Goal: Use online tool/utility: Utilize a website feature to perform a specific function

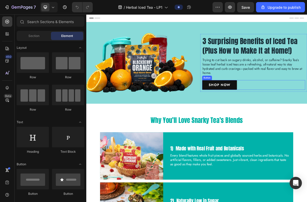
click at [252, 113] on link "SHOP NOW" at bounding box center [272, 112] width 48 height 13
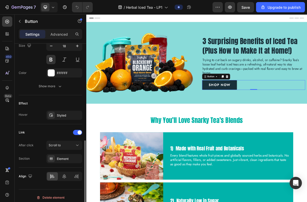
scroll to position [220, 0]
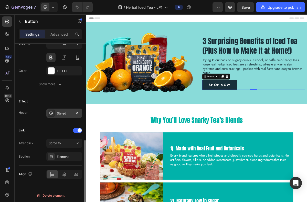
click at [58, 113] on div "Styled" at bounding box center [64, 113] width 15 height 5
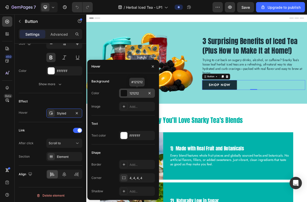
click at [125, 94] on div at bounding box center [124, 93] width 7 height 7
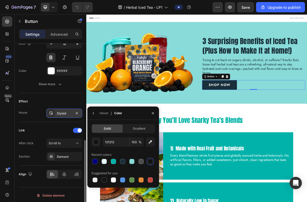
click at [63, 111] on div "Styled" at bounding box center [64, 112] width 36 height 9
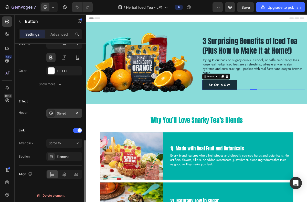
click at [63, 111] on div "Styled" at bounding box center [64, 112] width 36 height 9
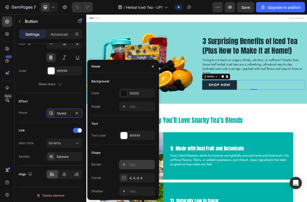
click at [125, 166] on icon at bounding box center [124, 164] width 4 height 4
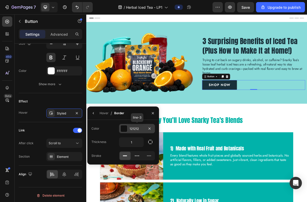
click at [124, 129] on div at bounding box center [124, 128] width 7 height 7
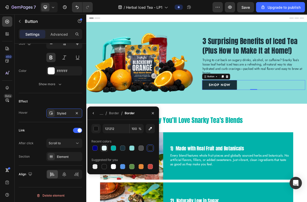
click at [104, 148] on div at bounding box center [104, 147] width 5 height 5
type input "E5F7F7"
click at [93, 114] on icon "button" at bounding box center [94, 113] width 4 height 4
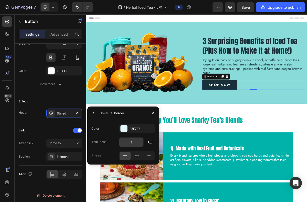
click at [133, 143] on input "1" at bounding box center [131, 141] width 24 height 9
type input "2"
click at [94, 112] on icon "button" at bounding box center [94, 113] width 4 height 4
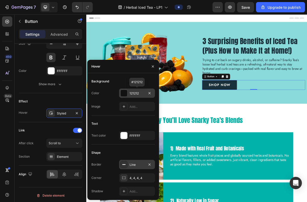
click at [124, 93] on div at bounding box center [124, 93] width 7 height 7
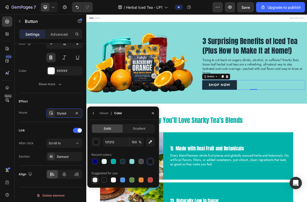
click at [94, 179] on div at bounding box center [95, 179] width 5 height 5
type input "000000"
type input "0"
click at [94, 113] on icon "button" at bounding box center [94, 113] width 4 height 4
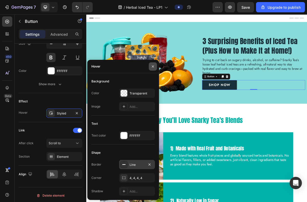
click at [153, 67] on icon "button" at bounding box center [153, 66] width 4 height 4
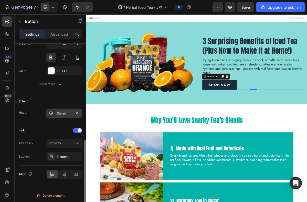
click at [60, 111] on div "Styled" at bounding box center [64, 113] width 15 height 5
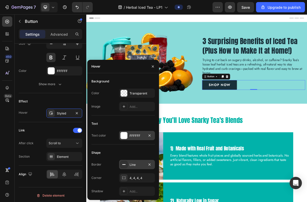
click at [124, 136] on div at bounding box center [124, 135] width 7 height 7
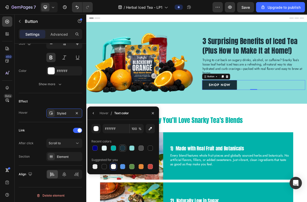
click at [124, 149] on div at bounding box center [122, 147] width 5 height 5
type input "19303A"
click at [94, 112] on icon "button" at bounding box center [94, 113] width 4 height 4
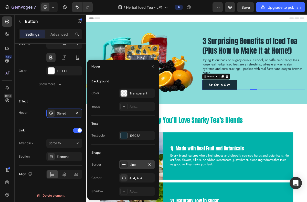
click at [125, 165] on icon at bounding box center [124, 164] width 4 height 4
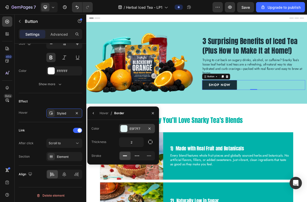
click at [125, 128] on div at bounding box center [124, 128] width 7 height 7
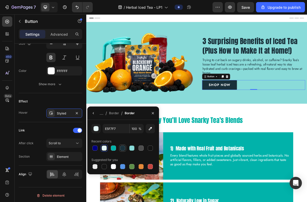
click at [122, 148] on div at bounding box center [122, 147] width 5 height 5
type input "19303A"
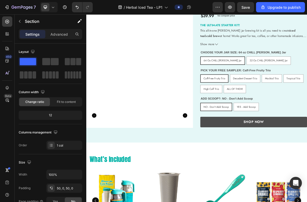
scroll to position [452, 0]
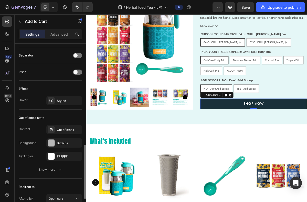
scroll to position [334, 0]
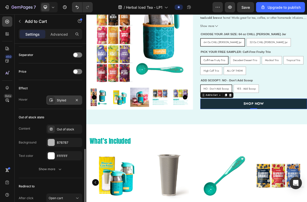
click at [57, 99] on div "Styled" at bounding box center [64, 100] width 15 height 5
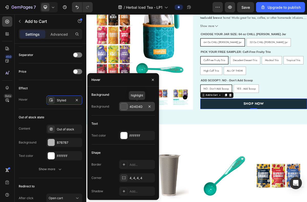
click at [124, 106] on div at bounding box center [124, 106] width 7 height 7
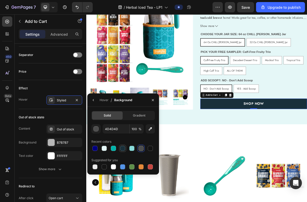
click at [123, 148] on div at bounding box center [122, 148] width 5 height 5
click at [94, 100] on icon "button" at bounding box center [94, 100] width 4 height 4
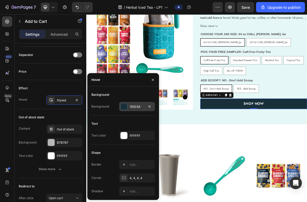
click at [123, 108] on div at bounding box center [124, 106] width 7 height 7
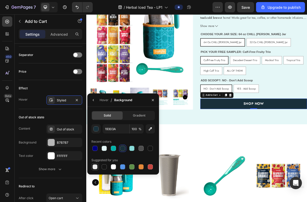
click at [96, 166] on div at bounding box center [95, 166] width 5 height 5
type input "000000"
type input "0"
click at [94, 97] on button "button" at bounding box center [93, 100] width 8 height 8
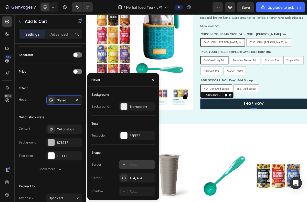
click at [123, 164] on icon at bounding box center [124, 164] width 3 height 3
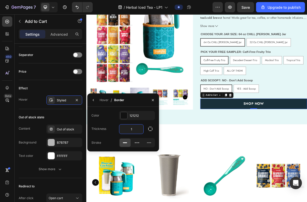
click at [131, 130] on input "1" at bounding box center [131, 128] width 24 height 9
type input "2"
click at [125, 117] on div at bounding box center [124, 115] width 7 height 7
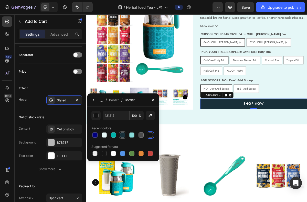
click at [122, 133] on div at bounding box center [122, 134] width 5 height 5
type input "19303A"
click at [94, 100] on icon "button" at bounding box center [94, 100] width 4 height 4
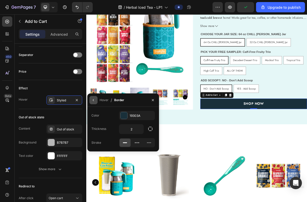
click at [92, 100] on icon "button" at bounding box center [94, 100] width 4 height 4
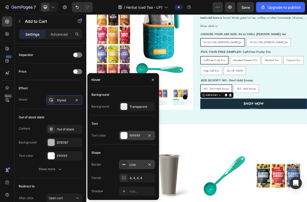
click at [125, 136] on div at bounding box center [124, 135] width 7 height 7
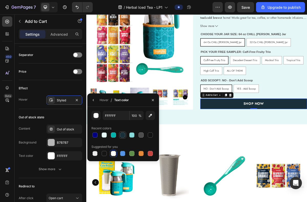
click at [124, 135] on div at bounding box center [122, 134] width 5 height 5
type input "19303A"
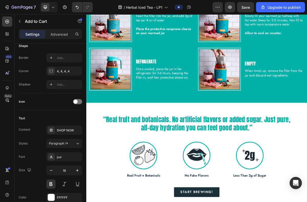
scroll to position [912, 0]
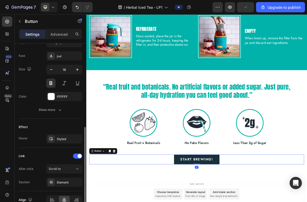
scroll to position [196, 0]
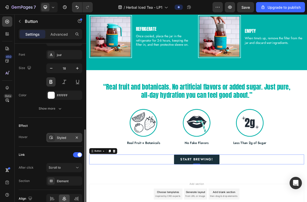
click at [51, 138] on icon at bounding box center [51, 137] width 4 height 4
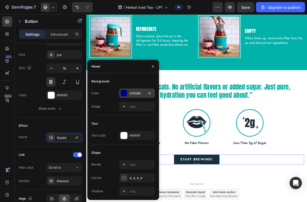
click at [124, 94] on div at bounding box center [124, 93] width 7 height 7
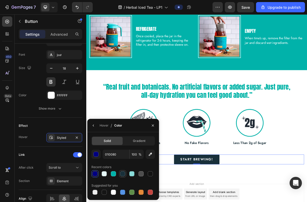
click at [123, 173] on div at bounding box center [122, 173] width 5 height 5
click at [95, 192] on div at bounding box center [95, 191] width 5 height 5
type input "000000"
type input "0"
click at [94, 124] on icon "button" at bounding box center [94, 125] width 4 height 4
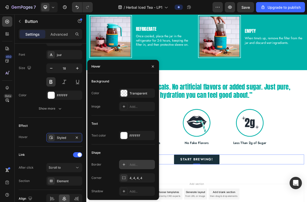
click at [125, 164] on icon at bounding box center [124, 164] width 4 height 4
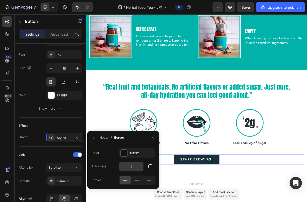
click at [129, 168] on input "1" at bounding box center [131, 166] width 24 height 9
type input "2"
click at [124, 151] on div at bounding box center [124, 152] width 7 height 7
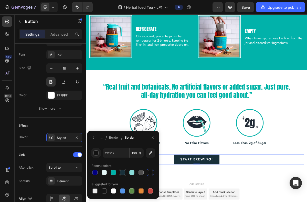
click at [124, 172] on div at bounding box center [122, 172] width 5 height 5
type input "19303A"
click at [94, 138] on icon "button" at bounding box center [94, 137] width 4 height 4
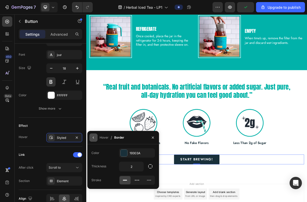
click at [93, 137] on icon "button" at bounding box center [93, 137] width 1 height 2
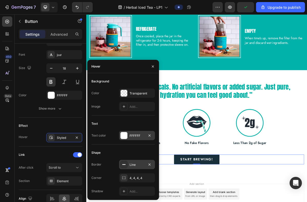
click at [125, 138] on div at bounding box center [124, 135] width 7 height 7
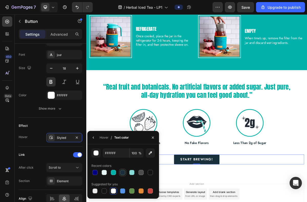
click at [123, 173] on div at bounding box center [122, 172] width 5 height 5
type input "19303A"
click at [153, 139] on icon "button" at bounding box center [153, 137] width 4 height 4
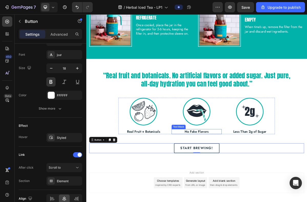
scroll to position [932, 0]
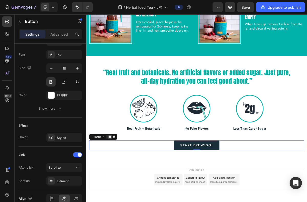
click at [119, 185] on icon at bounding box center [119, 185] width 3 height 4
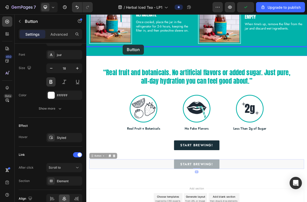
drag, startPoint x: 95, startPoint y: 211, endPoint x: 137, endPoint y: 57, distance: 160.0
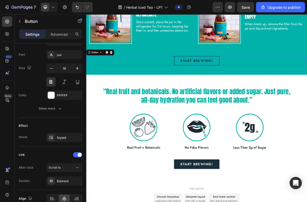
click at [218, 78] on p "Start Brewing!" at bounding box center [240, 79] width 45 height 8
click at [209, 72] on link "Start Brewing!" at bounding box center [240, 78] width 63 height 13
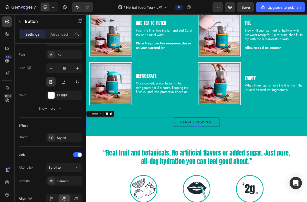
scroll to position [846, 0]
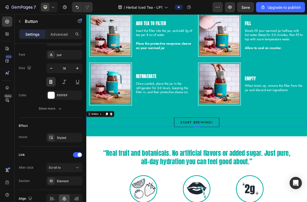
click at [210, 158] on link "Start Brewing!" at bounding box center [240, 164] width 63 height 13
click at [211, 159] on link "Start Brewing!" at bounding box center [240, 164] width 63 height 13
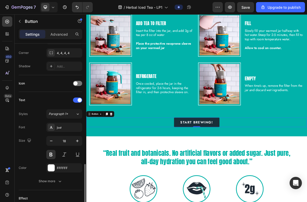
scroll to position [0, 0]
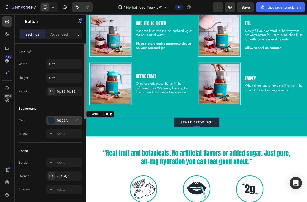
click at [51, 121] on div at bounding box center [51, 120] width 7 height 7
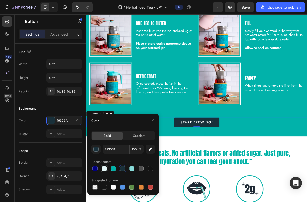
click at [105, 168] on div at bounding box center [104, 168] width 5 height 5
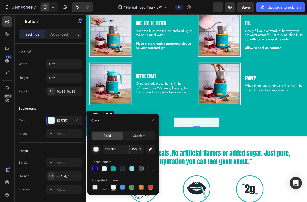
click at [113, 187] on div at bounding box center [113, 186] width 5 height 5
type input "FFFFFF"
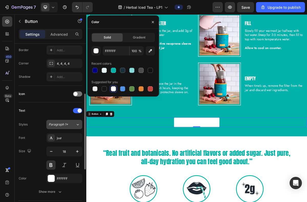
scroll to position [113, 0]
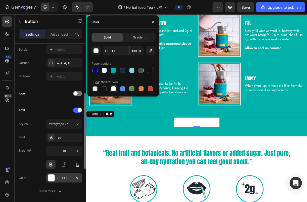
click at [52, 178] on div at bounding box center [51, 177] width 7 height 7
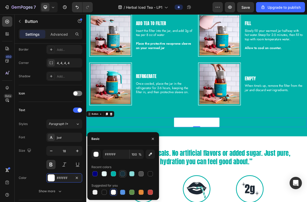
click at [123, 175] on div at bounding box center [122, 173] width 5 height 5
type input "19303A"
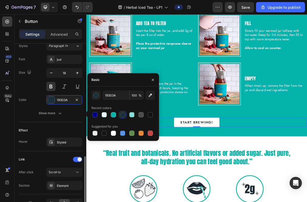
scroll to position [222, 0]
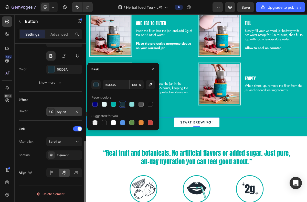
click at [68, 114] on div "Styled" at bounding box center [64, 111] width 36 height 9
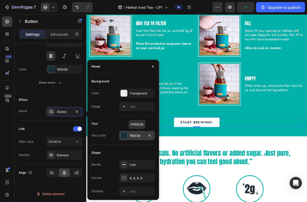
click at [124, 136] on div at bounding box center [124, 135] width 7 height 7
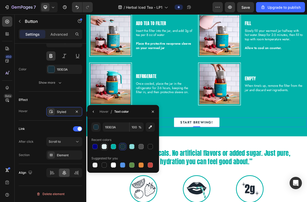
click at [104, 147] on div at bounding box center [104, 146] width 5 height 5
type input "E5F7F7"
click at [93, 111] on icon "button" at bounding box center [94, 111] width 4 height 4
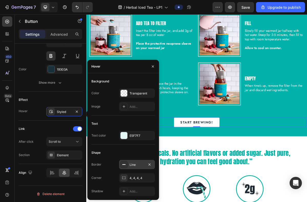
click at [125, 163] on icon at bounding box center [124, 164] width 4 height 4
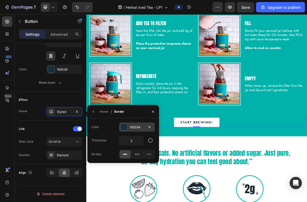
click at [123, 125] on div at bounding box center [124, 127] width 7 height 7
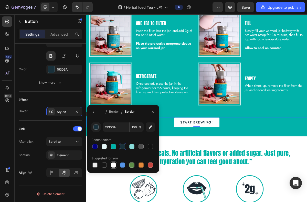
click at [114, 166] on div at bounding box center [113, 164] width 5 height 5
type input "FFFFFF"
click at [214, 151] on div "Start Brewing! Button 0" at bounding box center [240, 158] width 308 height 26
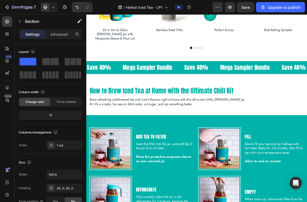
scroll to position [714, 0]
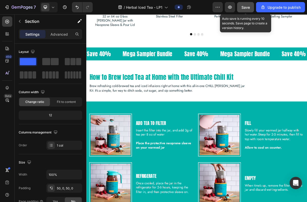
click at [248, 8] on span "Save" at bounding box center [246, 7] width 8 height 4
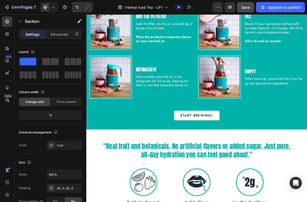
scroll to position [859, 0]
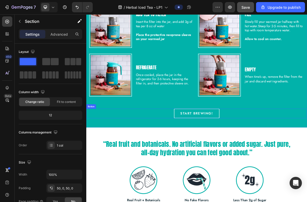
click at [212, 155] on link "Start Brewing!" at bounding box center [240, 151] width 63 height 13
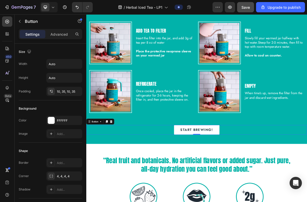
scroll to position [837, 0]
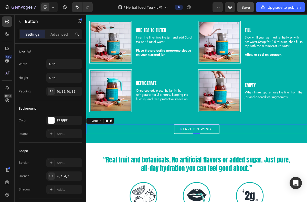
click at [237, 173] on p "Start Brewing!" at bounding box center [240, 174] width 45 height 8
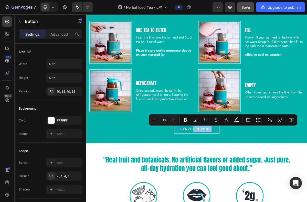
click at [237, 173] on p "Start Brewing!" at bounding box center [240, 174] width 45 height 8
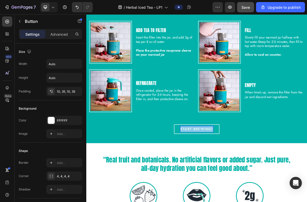
click at [237, 173] on p "Start Brewing!" at bounding box center [240, 174] width 45 height 8
click at [307, 169] on div "GET YOUR CHILL KIT, hon! Button 0" at bounding box center [240, 173] width 308 height 13
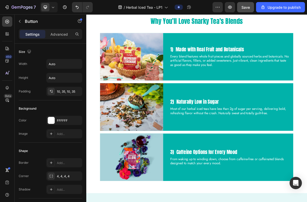
scroll to position [0, 0]
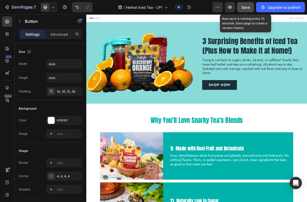
click at [245, 4] on button "Save" at bounding box center [245, 7] width 17 height 10
